Goal: Find specific page/section: Find specific page/section

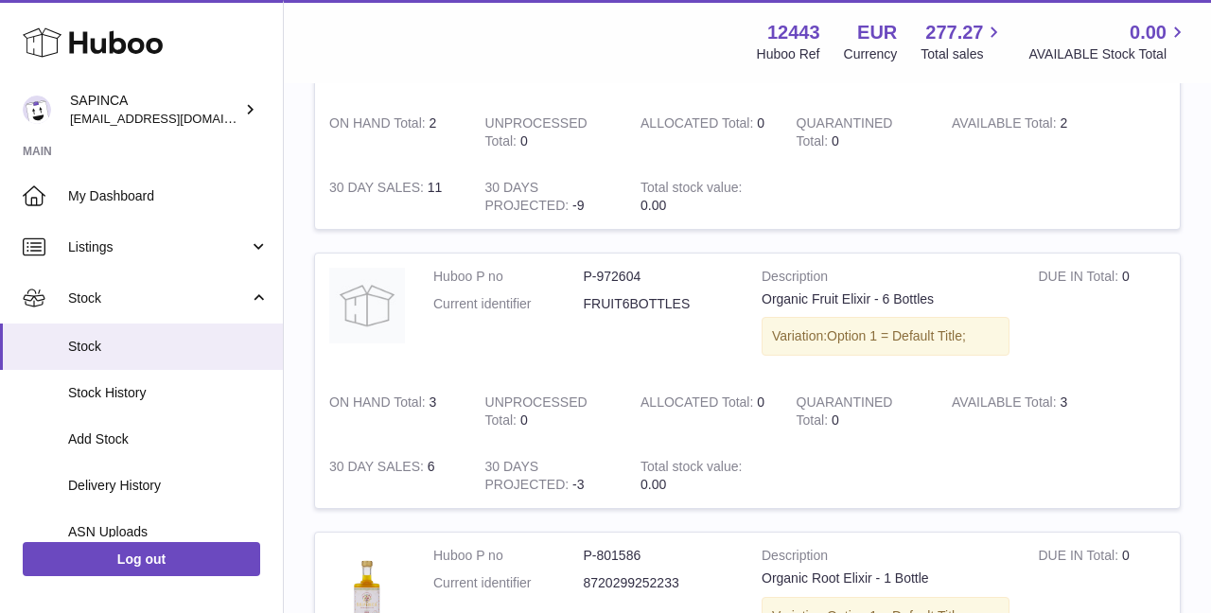
scroll to position [651, 0]
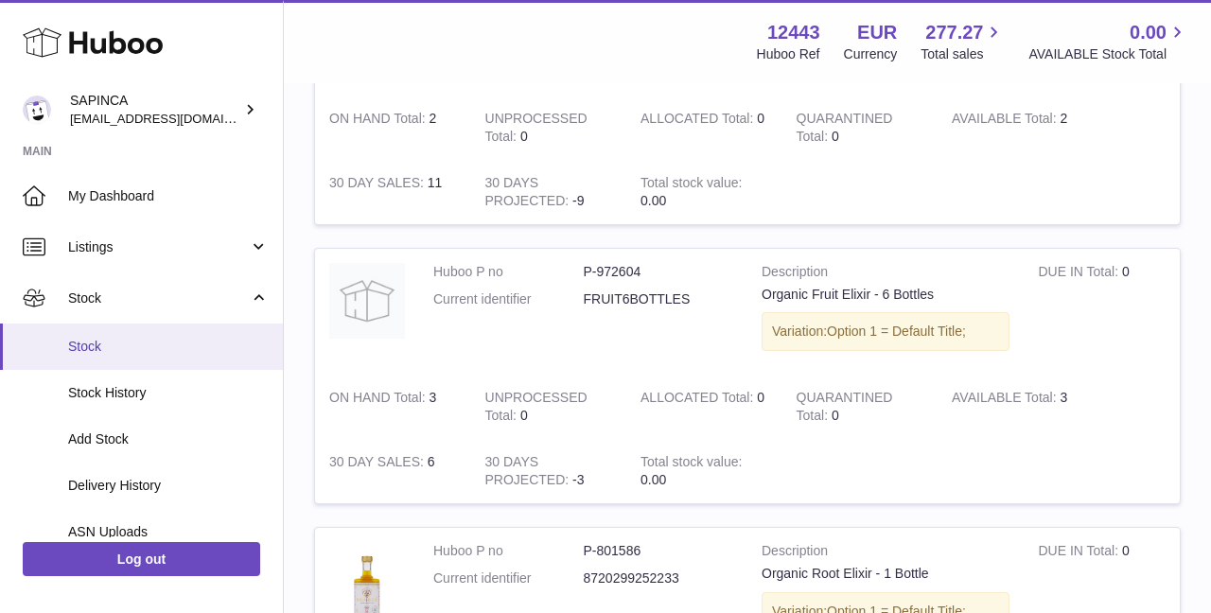
click at [100, 340] on span "Stock" at bounding box center [168, 347] width 201 height 18
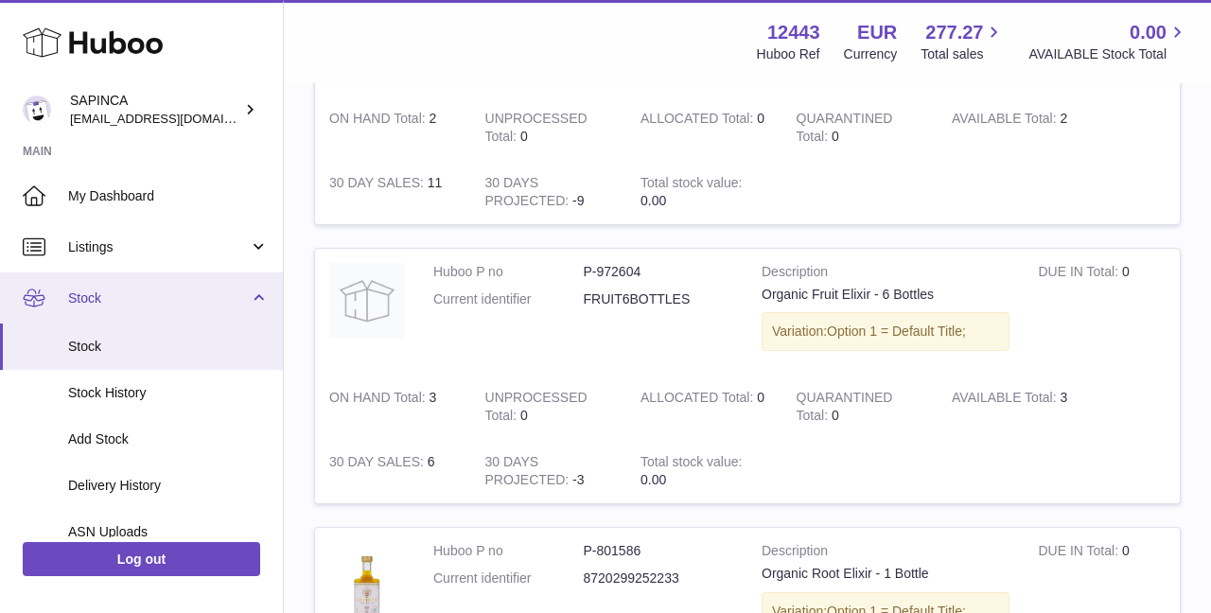
click at [88, 304] on span "Stock" at bounding box center [158, 298] width 181 height 18
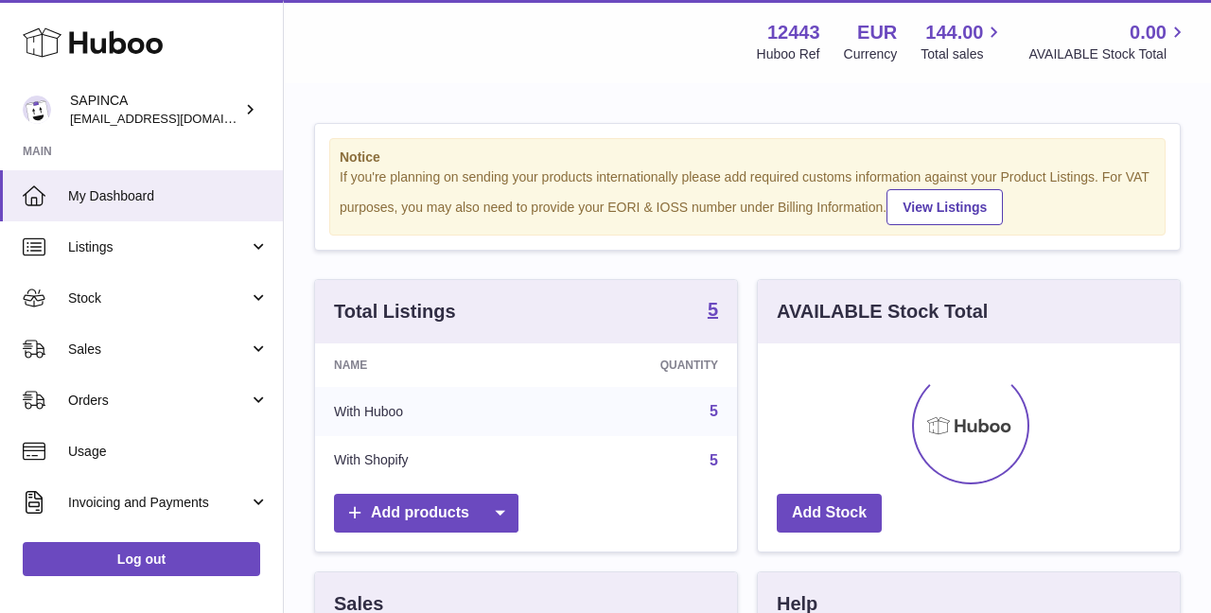
scroll to position [295, 422]
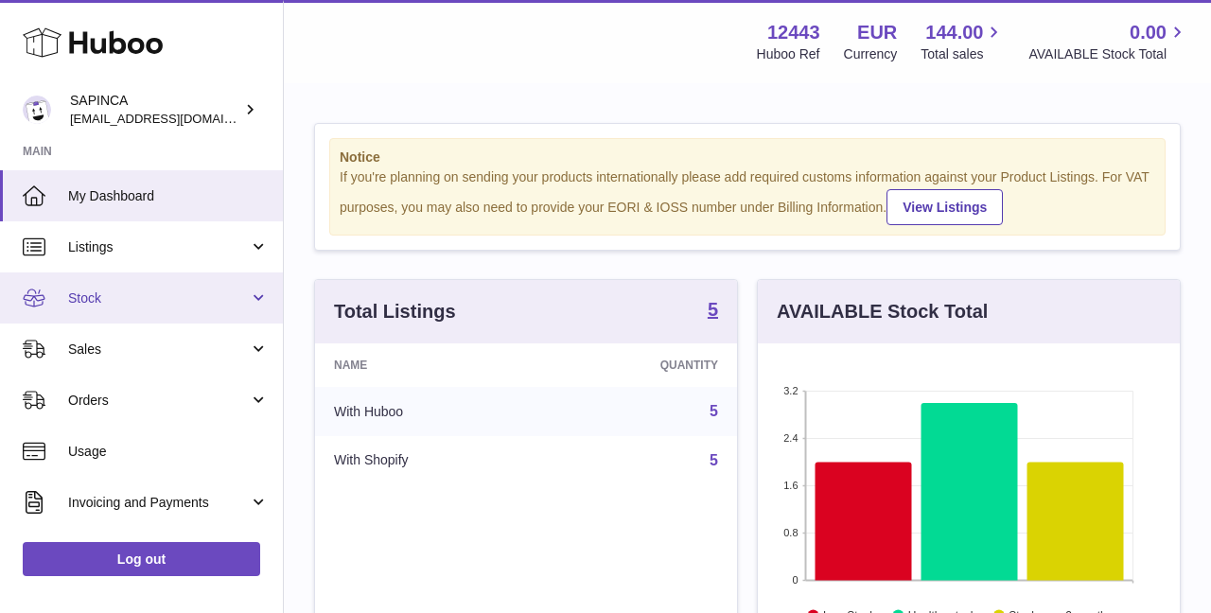
click at [84, 294] on span "Stock" at bounding box center [158, 298] width 181 height 18
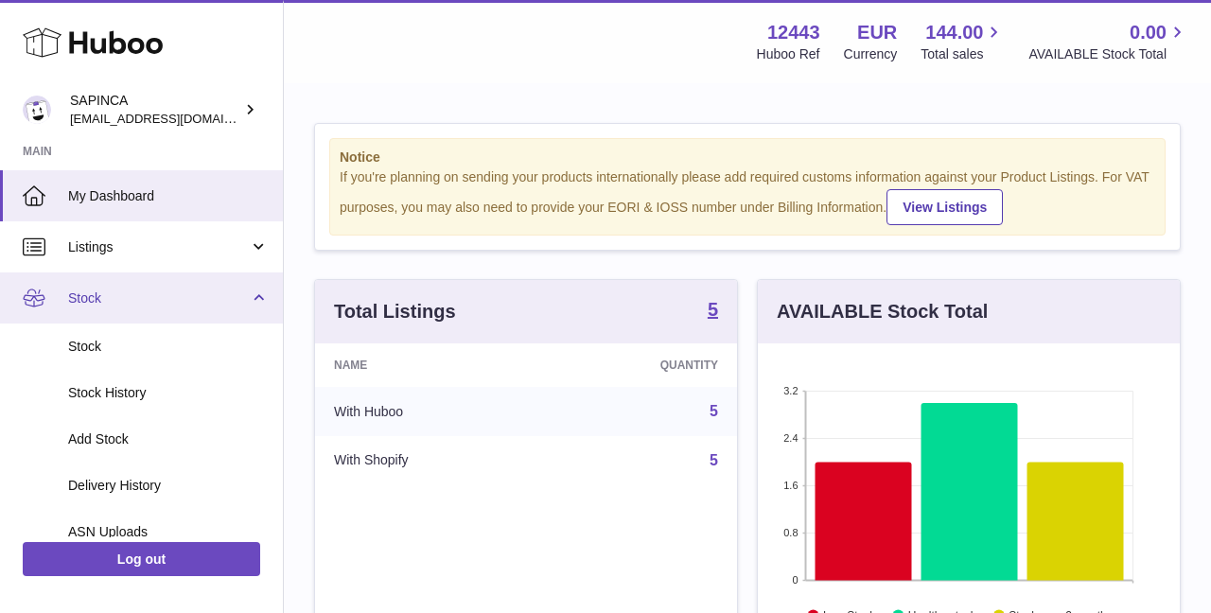
click at [84, 294] on span "Stock" at bounding box center [158, 298] width 181 height 18
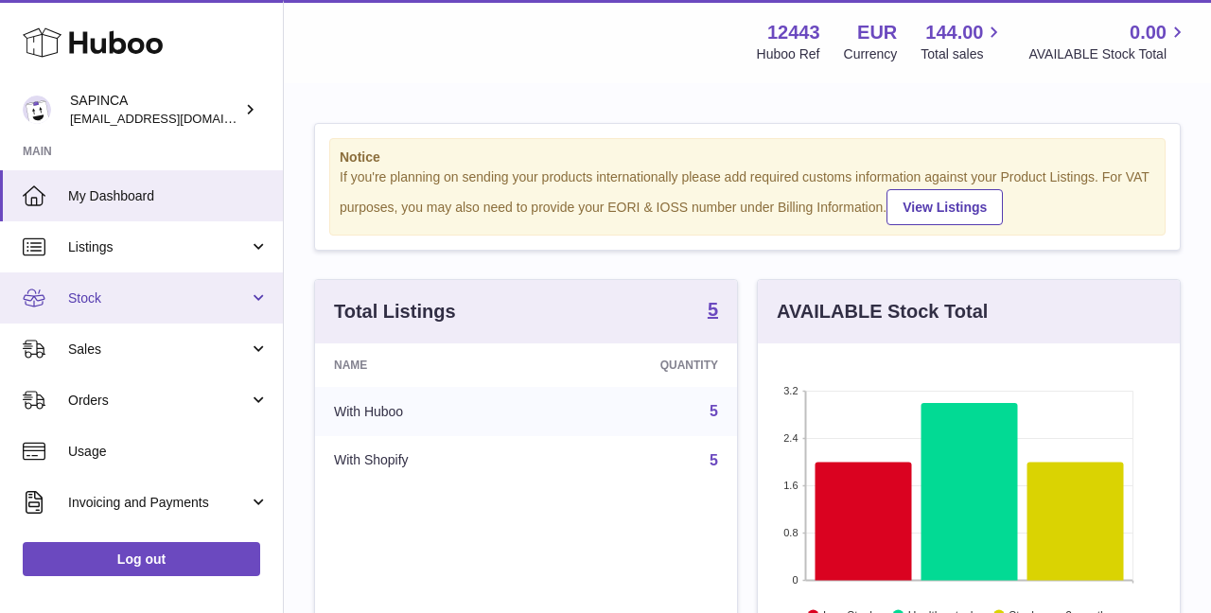
click at [84, 294] on span "Stock" at bounding box center [158, 298] width 181 height 18
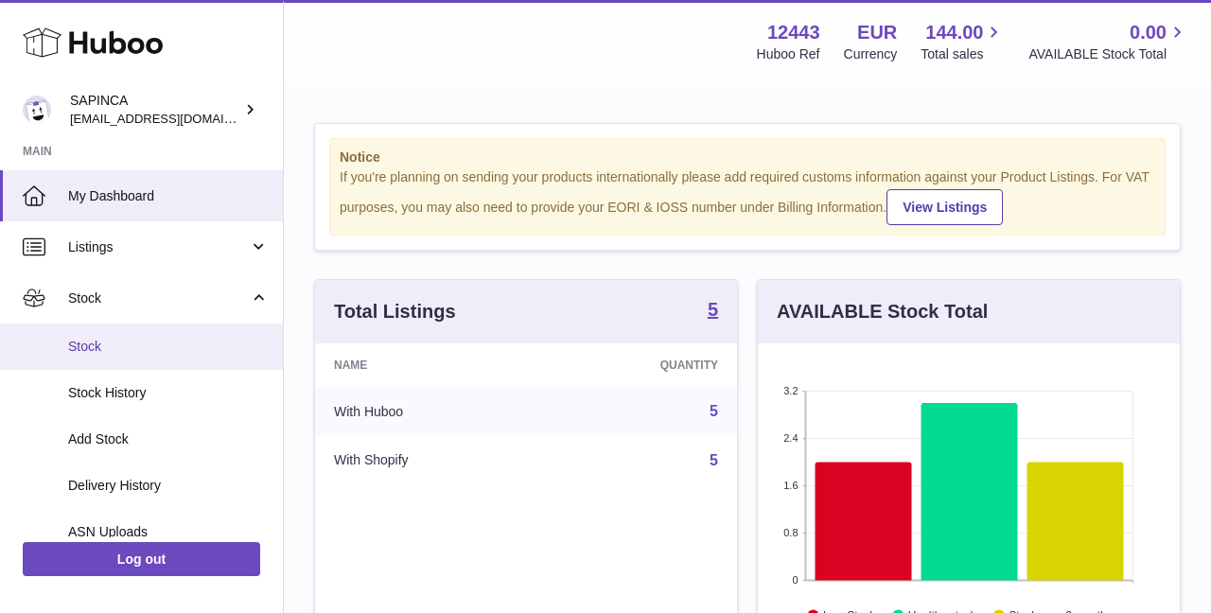
click at [84, 338] on span "Stock" at bounding box center [168, 347] width 201 height 18
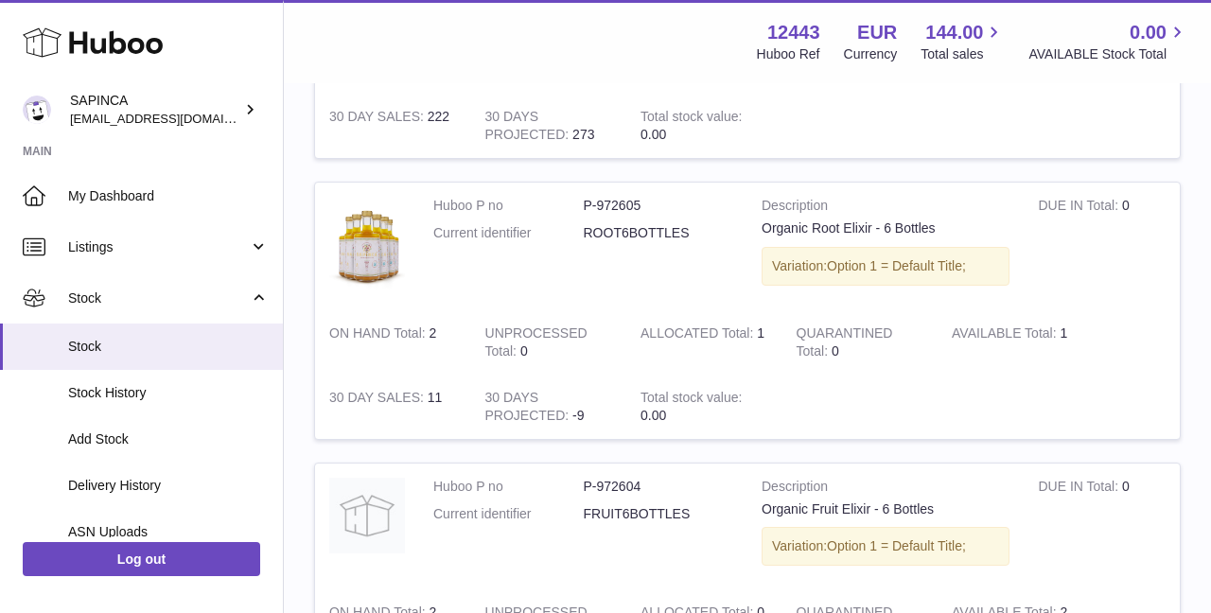
scroll to position [435, 0]
